Goal: Task Accomplishment & Management: Use online tool/utility

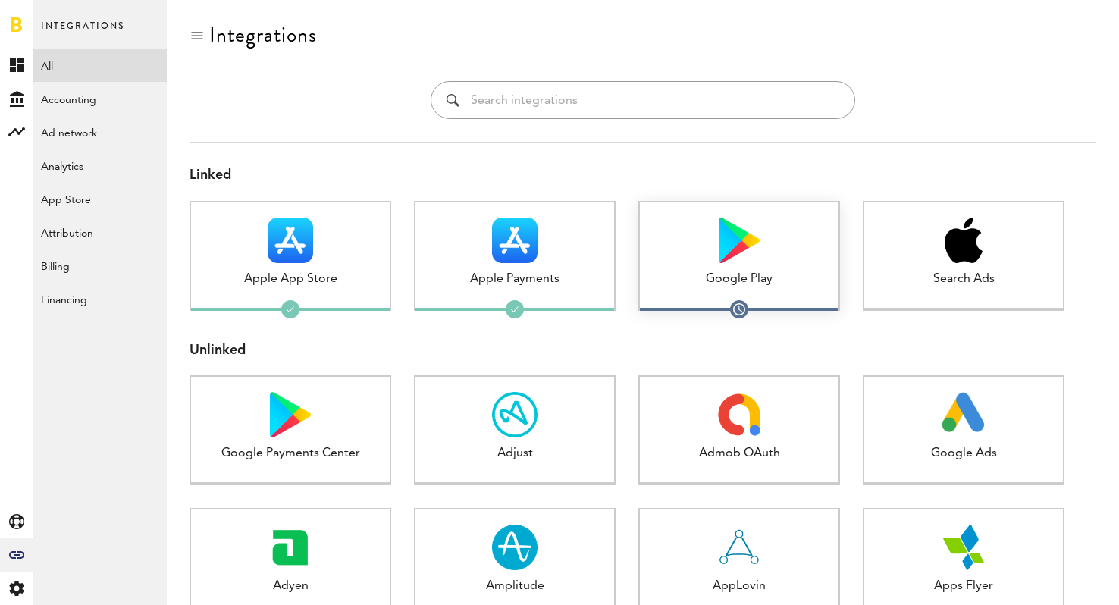
click at [725, 296] on div "Google Play 1 connected" at bounding box center [739, 256] width 202 height 110
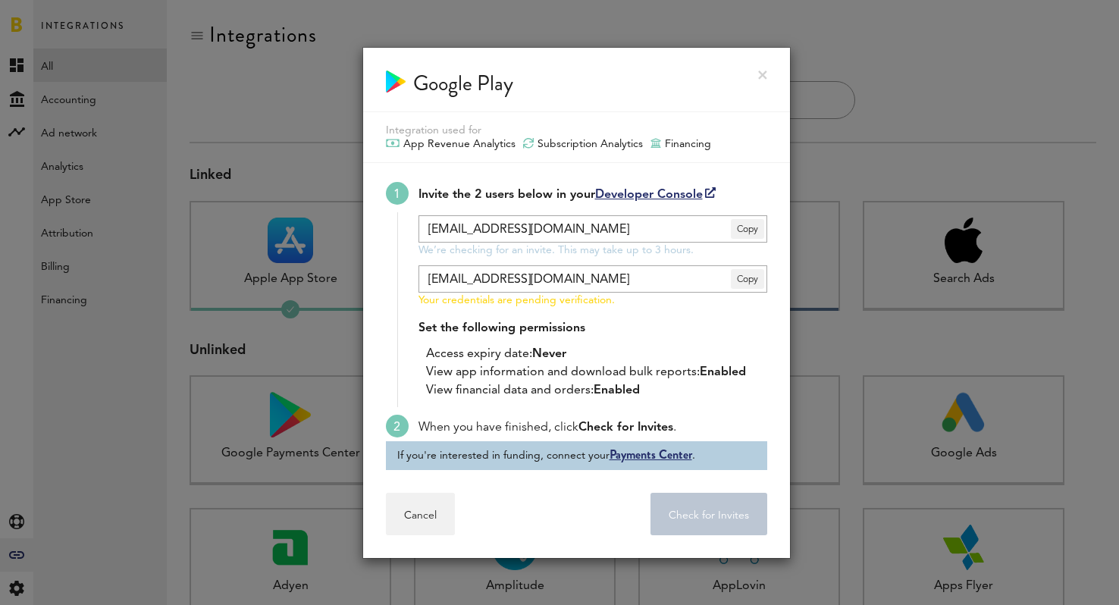
click at [873, 358] on div at bounding box center [559, 302] width 1119 height 605
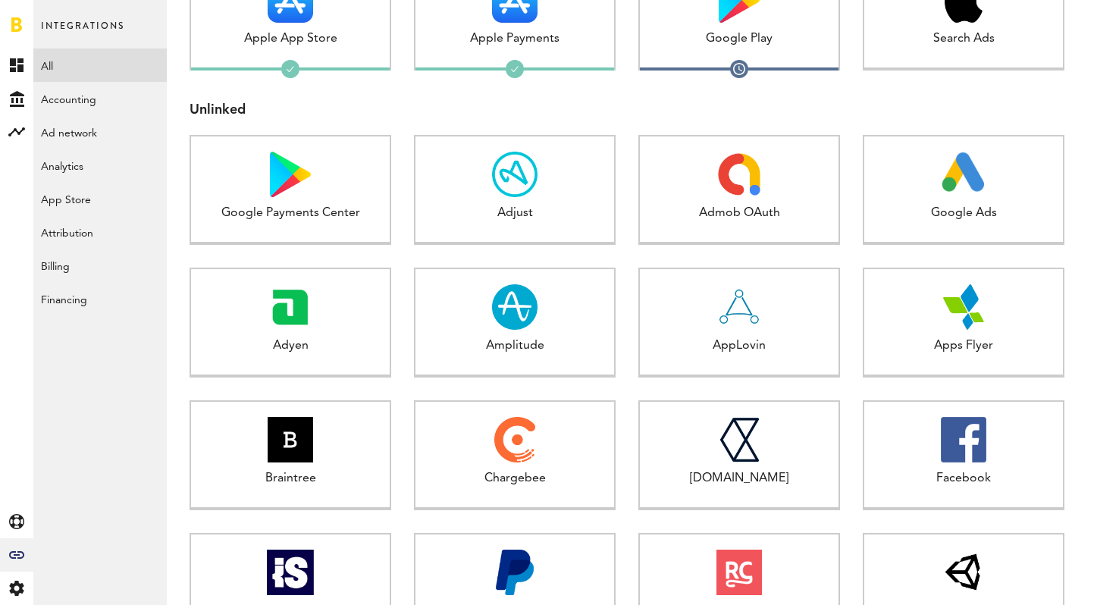
scroll to position [242, 0]
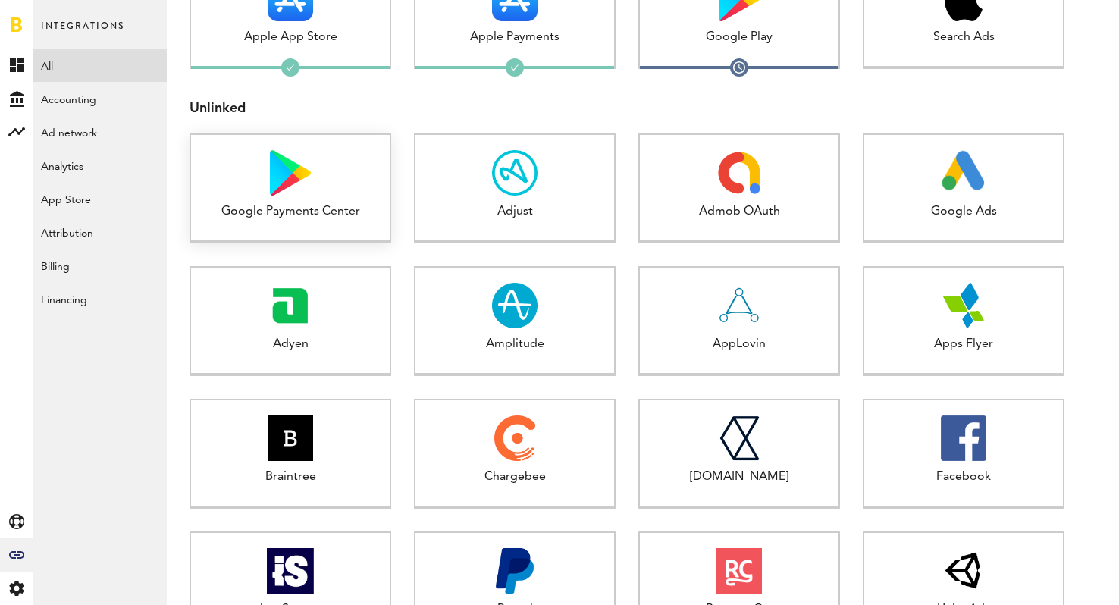
click at [323, 211] on div "Google Payments Center" at bounding box center [290, 211] width 199 height 17
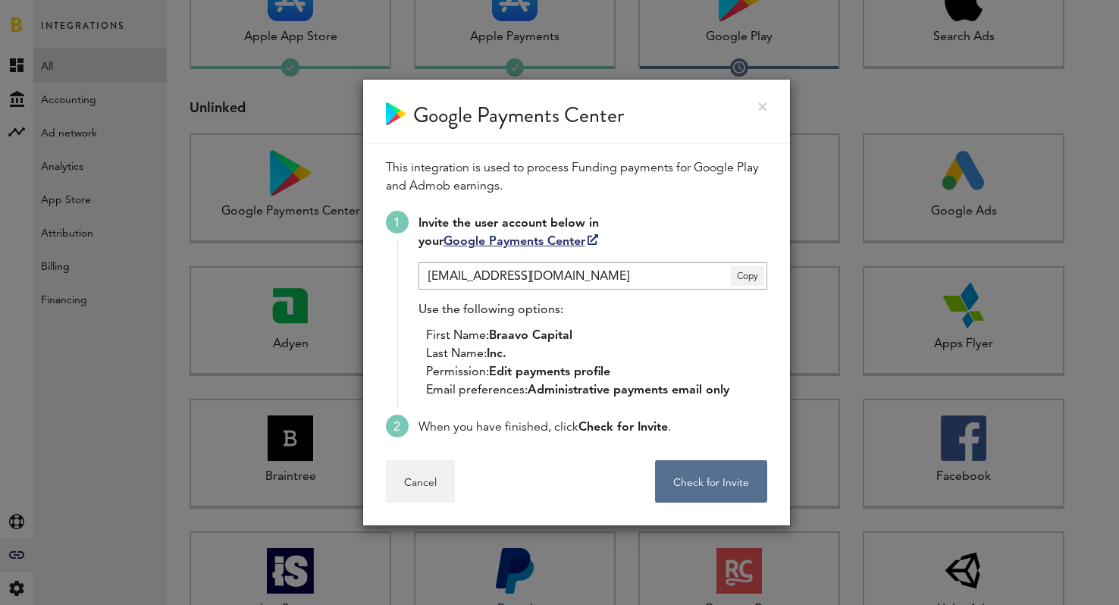
click at [304, 208] on div at bounding box center [559, 302] width 1119 height 605
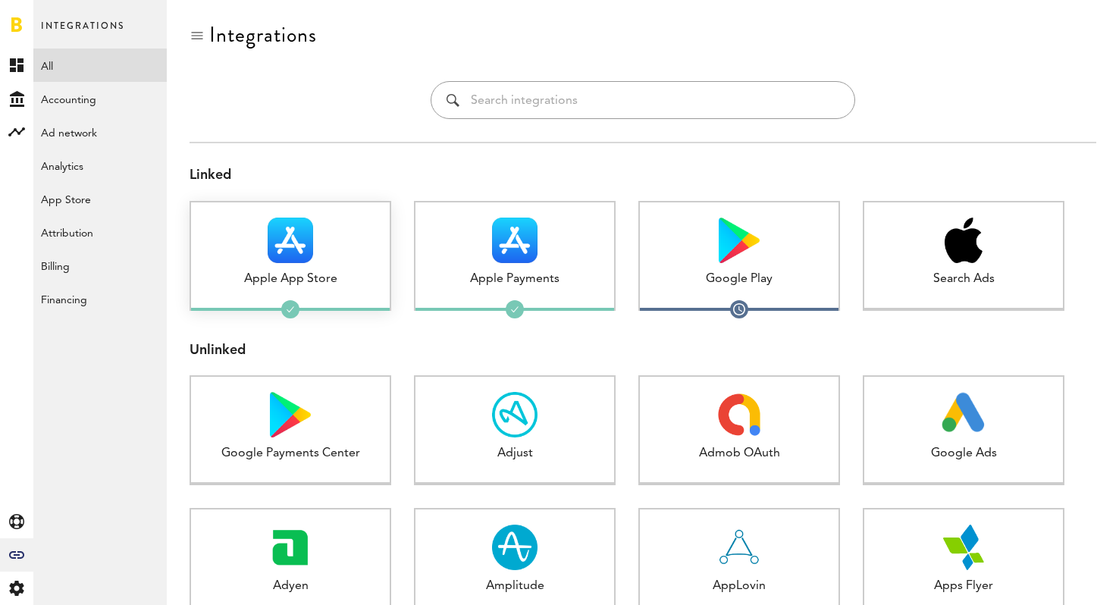
scroll to position [1, 0]
